Goal: Find specific page/section: Find specific page/section

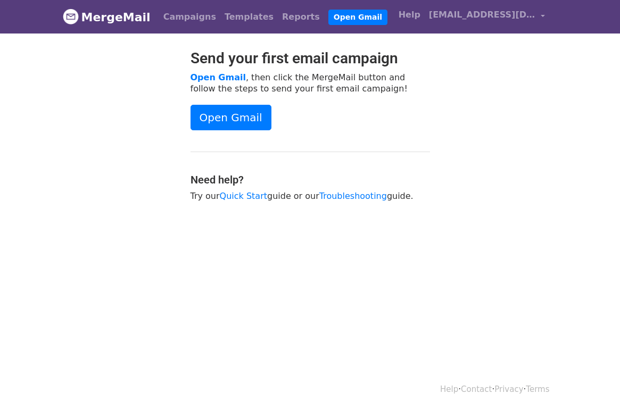
click at [565, 72] on body "MergeMail Campaigns Templates Reports Open Gmail Daily emails left: 50 Help [EM…" at bounding box center [310, 127] width 620 height 255
click at [224, 15] on link "Templates" at bounding box center [248, 16] width 57 height 21
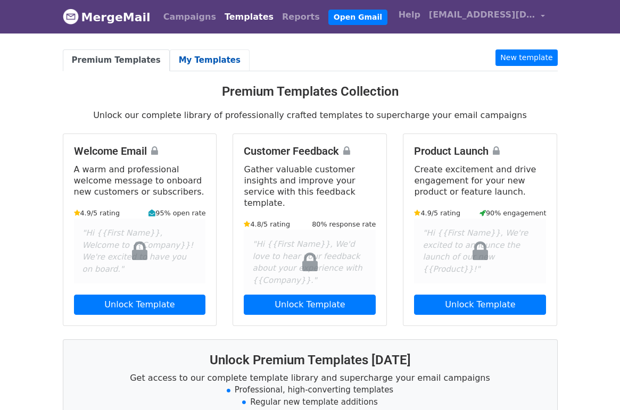
click at [181, 61] on link "My Templates" at bounding box center [210, 60] width 80 height 22
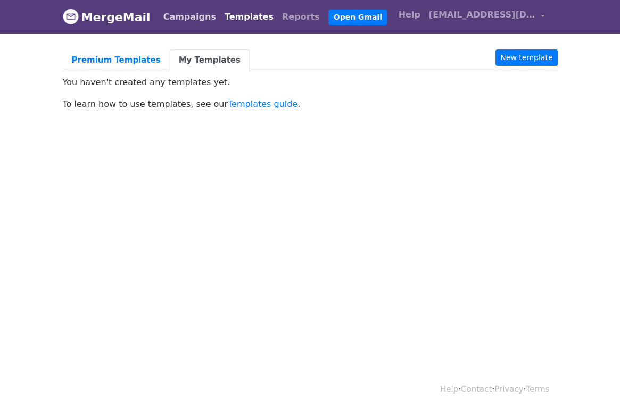
click at [186, 15] on link "Campaigns" at bounding box center [189, 16] width 61 height 21
